Goal: Task Accomplishment & Management: Manage account settings

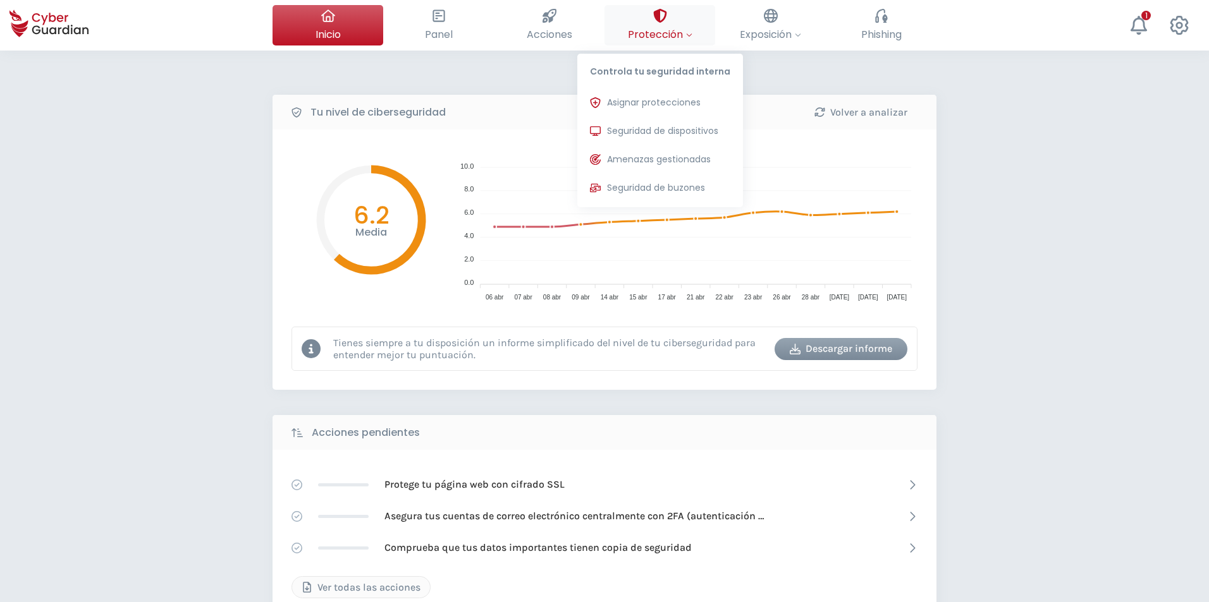
drag, startPoint x: 661, startPoint y: 10, endPoint x: 673, endPoint y: 47, distance: 39.2
click at [661, 11] on icon at bounding box center [660, 16] width 14 height 14
drag, startPoint x: 690, startPoint y: 121, endPoint x: 692, endPoint y: 138, distance: 17.3
click at [688, 123] on button "Seguridad de dispositivos Protecciones instaladas en los dispositivos de tu org…" at bounding box center [660, 131] width 166 height 25
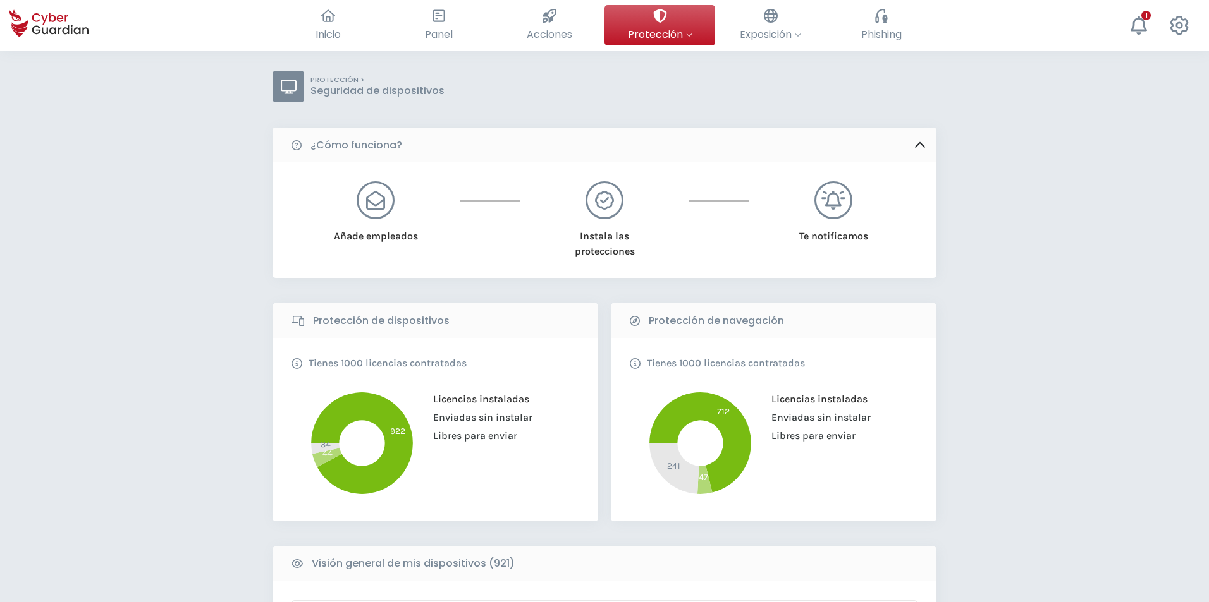
scroll to position [253, 0]
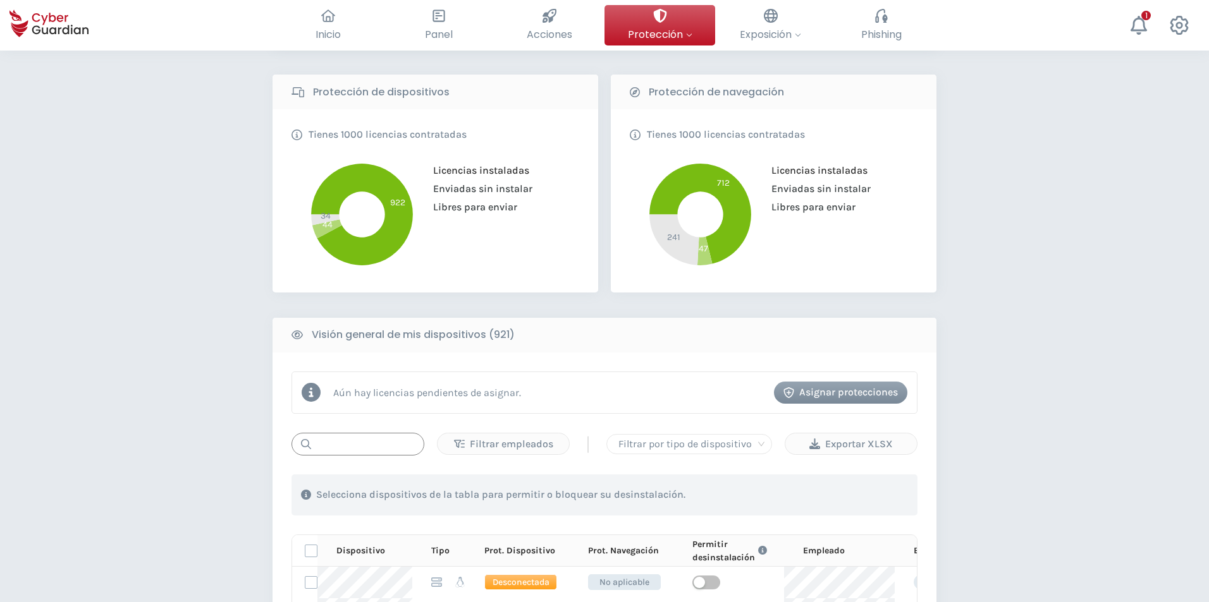
click at [372, 446] on input "text" at bounding box center [357, 444] width 133 height 23
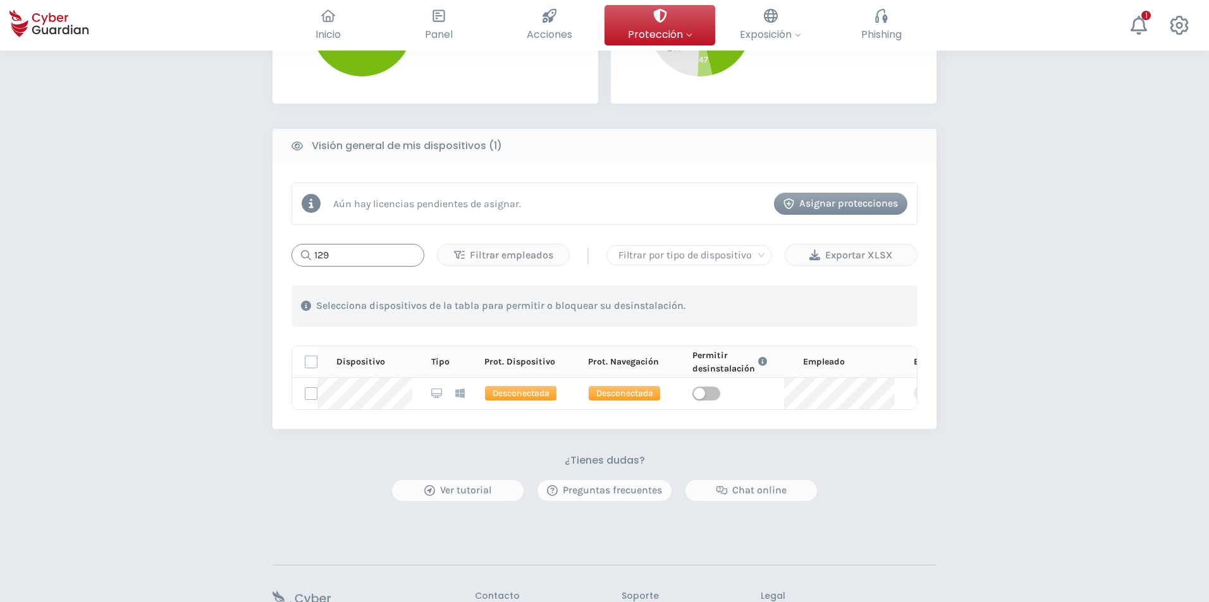
scroll to position [442, 0]
type input "129"
click at [704, 389] on span "button" at bounding box center [706, 393] width 28 height 14
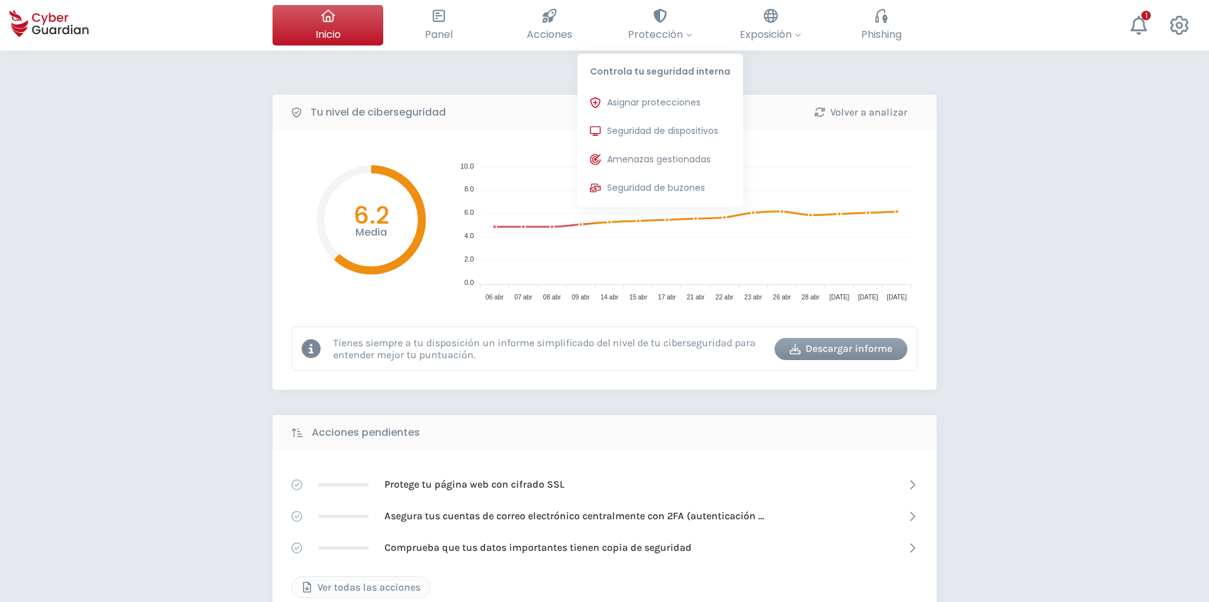
drag, startPoint x: 655, startPoint y: 121, endPoint x: 123, endPoint y: 265, distance: 551.4
click at [655, 122] on button "Seguridad de dispositivos Protecciones instaladas en los dispositivos de tu org…" at bounding box center [660, 131] width 166 height 25
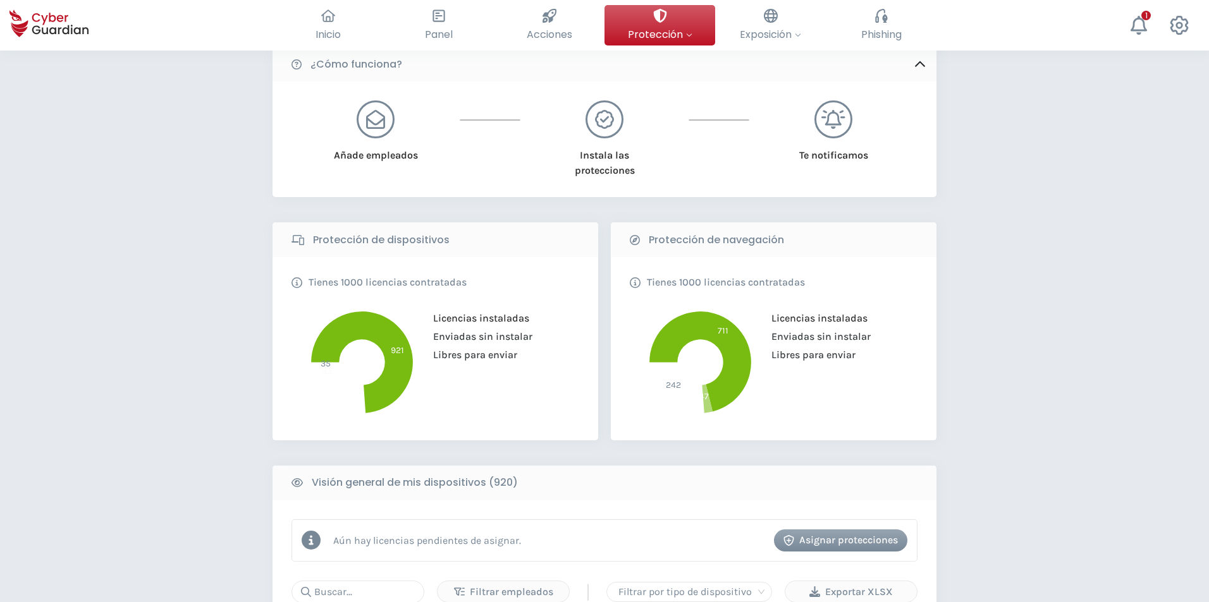
scroll to position [316, 0]
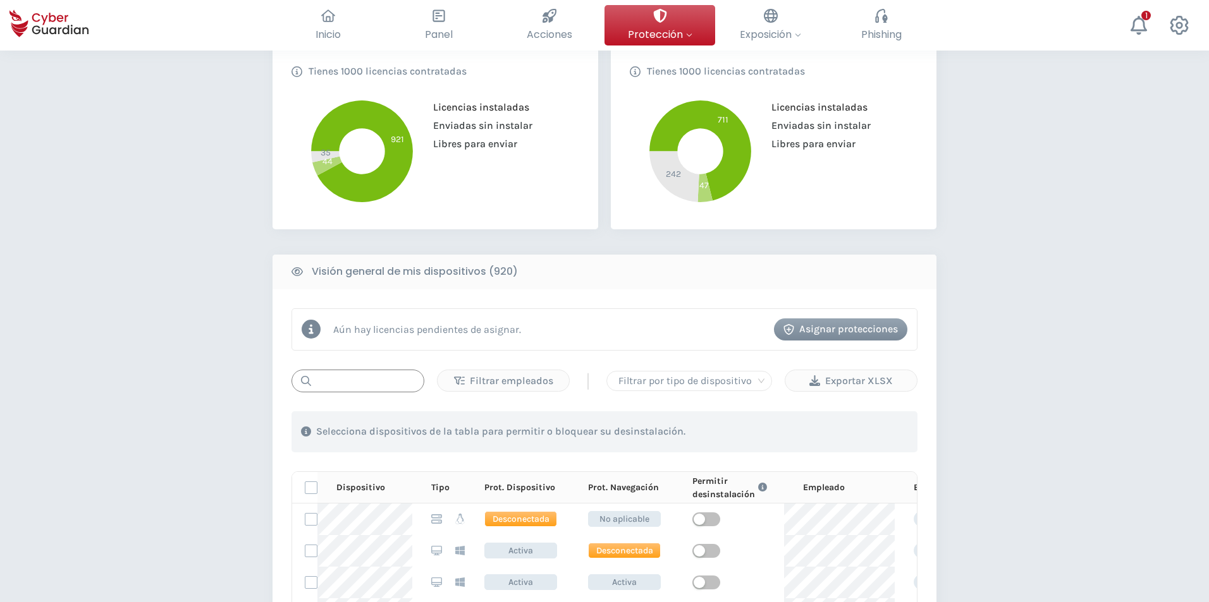
click at [364, 377] on input "text" at bounding box center [357, 381] width 133 height 23
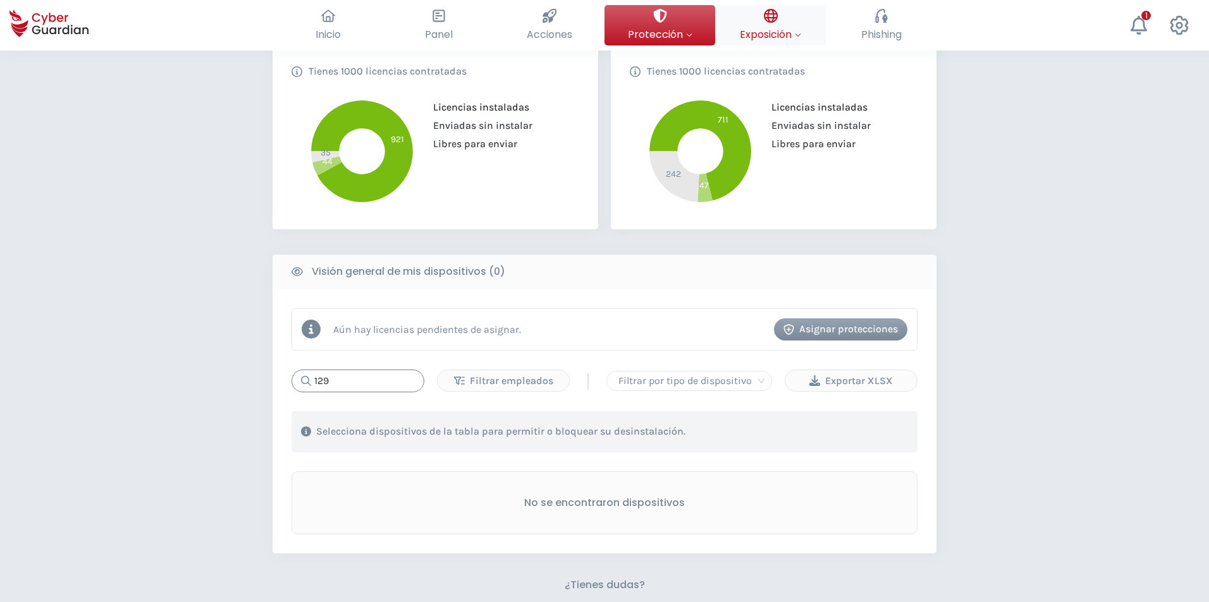
type input "129"
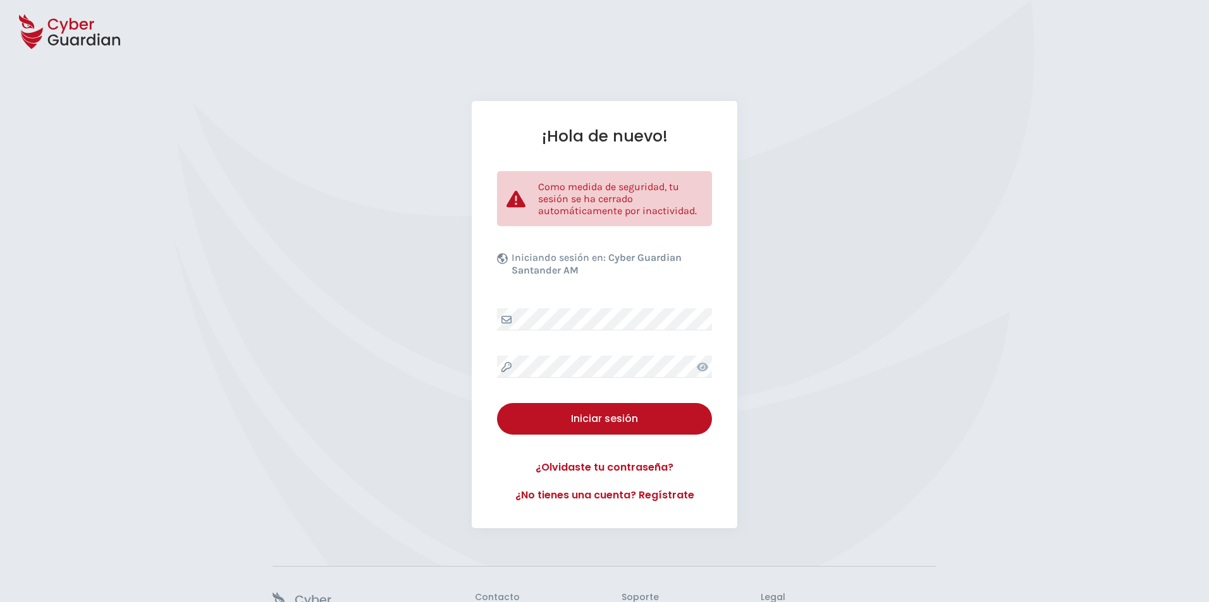
click at [553, 305] on div "¡Hola de nuevo! Como medida de seguridad, tu sesión se ha cerrado automáticamen…" at bounding box center [604, 314] width 265 height 427
